Goal: Navigation & Orientation: Find specific page/section

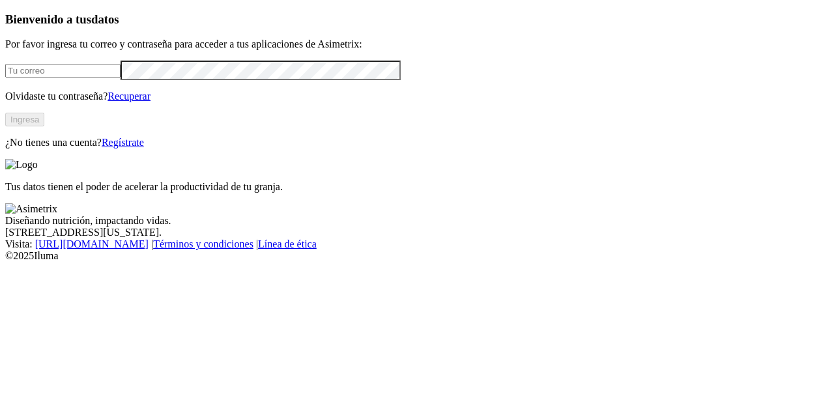
type input "[EMAIL_ADDRESS][DOMAIN_NAME]"
click at [44, 126] on button "Ingresa" at bounding box center [24, 120] width 39 height 14
